Goal: Task Accomplishment & Management: Use online tool/utility

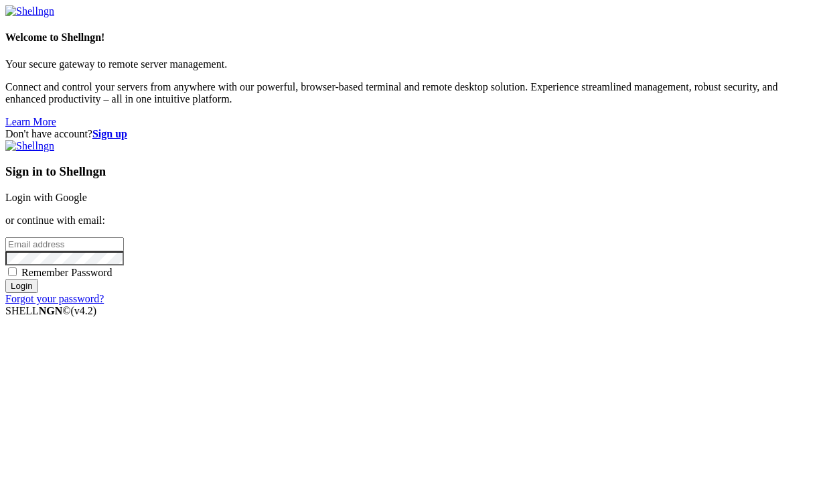
click at [113, 278] on span "Remember Password" at bounding box center [66, 272] width 91 height 11
click at [17, 276] on input "Remember Password" at bounding box center [12, 271] width 9 height 9
checkbox input "true"
click at [124, 237] on input "email" at bounding box center [64, 244] width 119 height 14
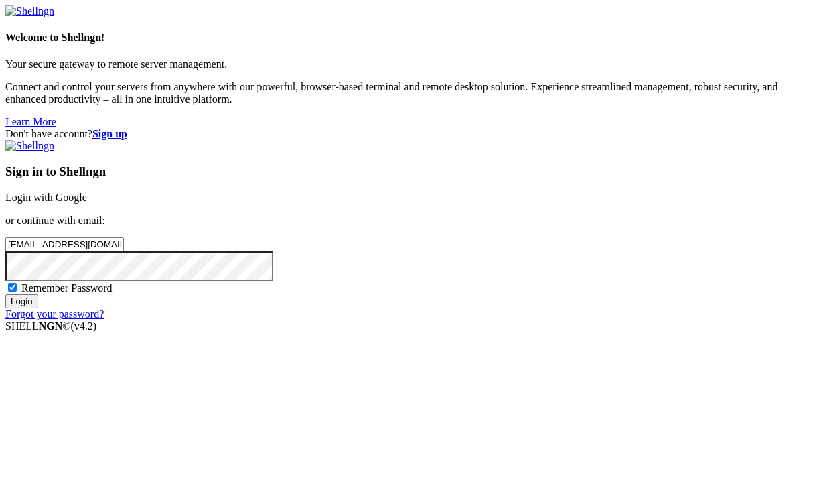
type input "[EMAIL_ADDRESS][DOMAIN_NAME]"
click at [5, 294] on input "Login" at bounding box center [21, 301] width 33 height 14
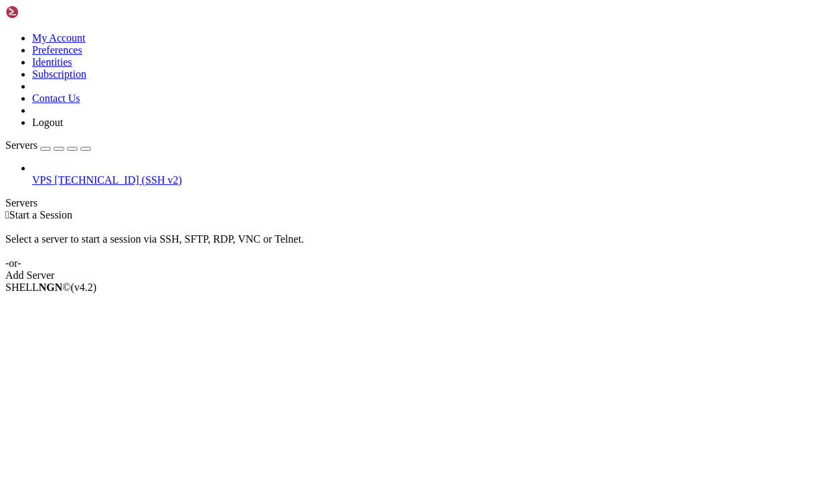
click at [54, 174] on span "[TECHNICAL_ID] (SSH v2)" at bounding box center [117, 179] width 127 height 11
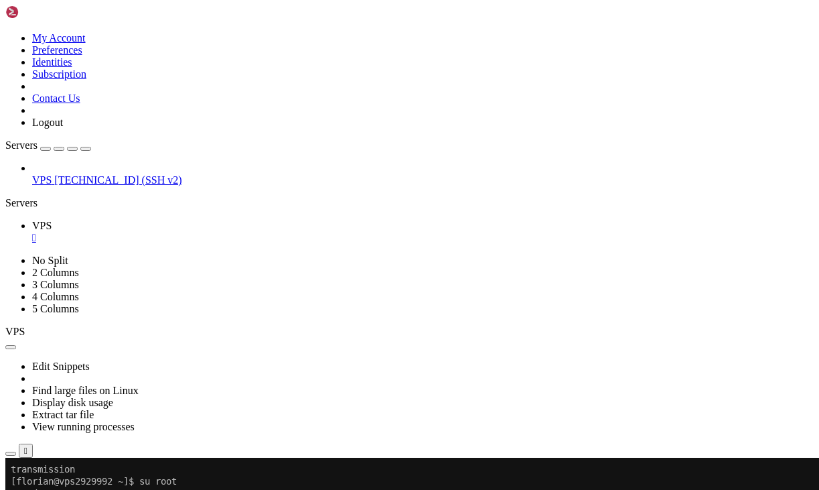
scroll to position [301, 0]
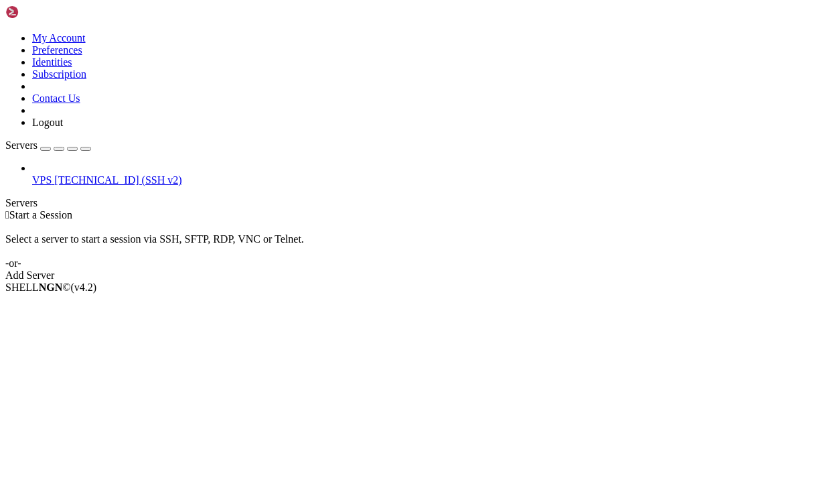
click at [62, 174] on span "[TECHNICAL_ID] (SSH v2)" at bounding box center [117, 179] width 127 height 11
click at [85, 174] on span "[TECHNICAL_ID] (SSH v2)" at bounding box center [117, 179] width 127 height 11
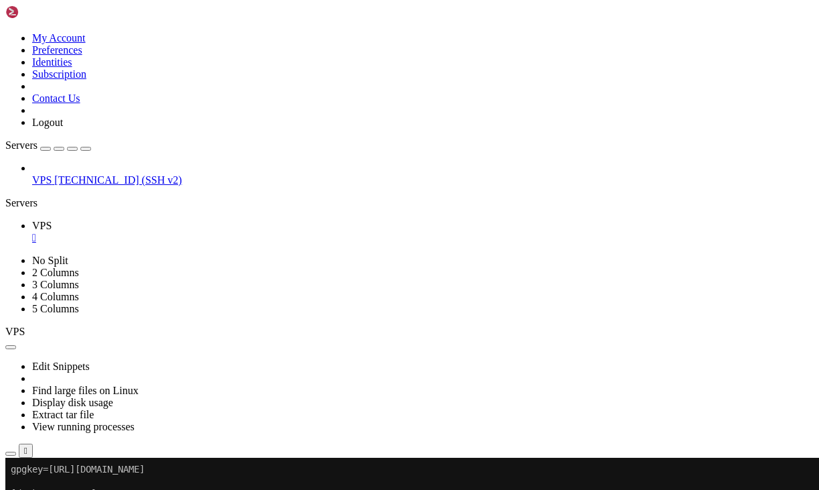
scroll to position [868, 0]
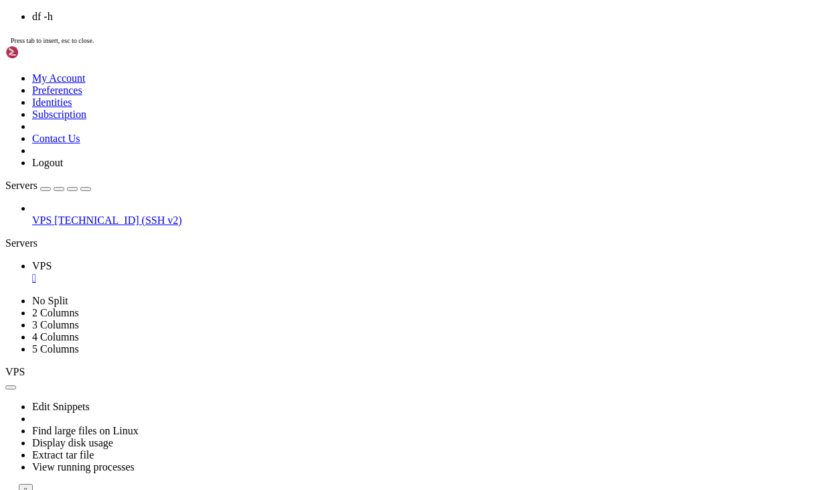
scroll to position [1097, 0]
